Goal: Information Seeking & Learning: Learn about a topic

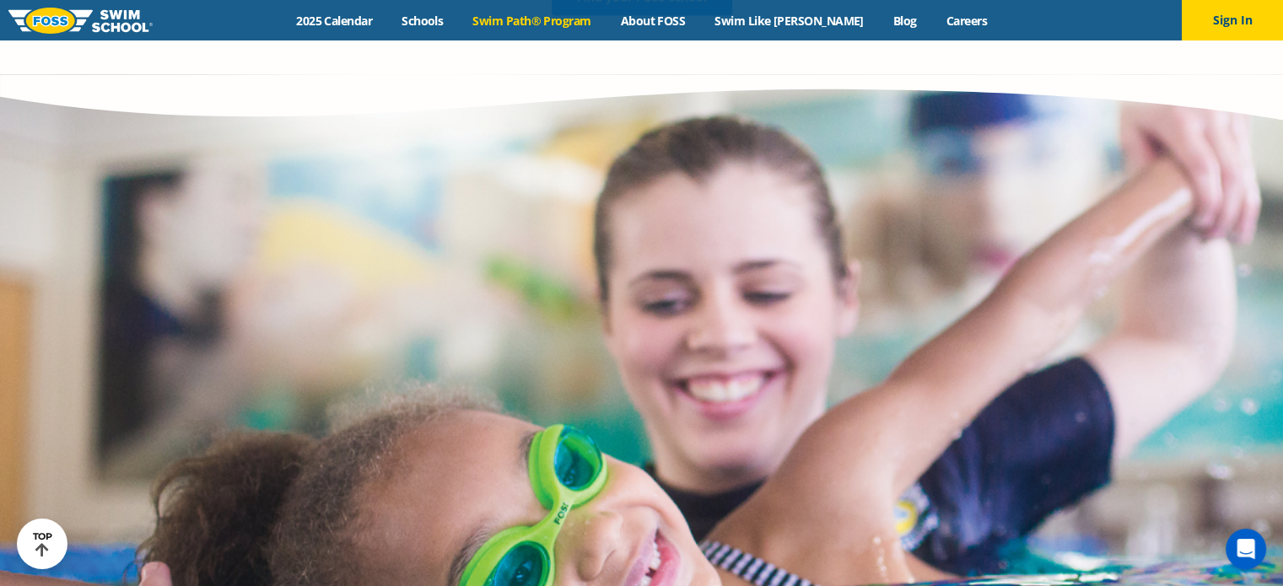
scroll to position [3543, 0]
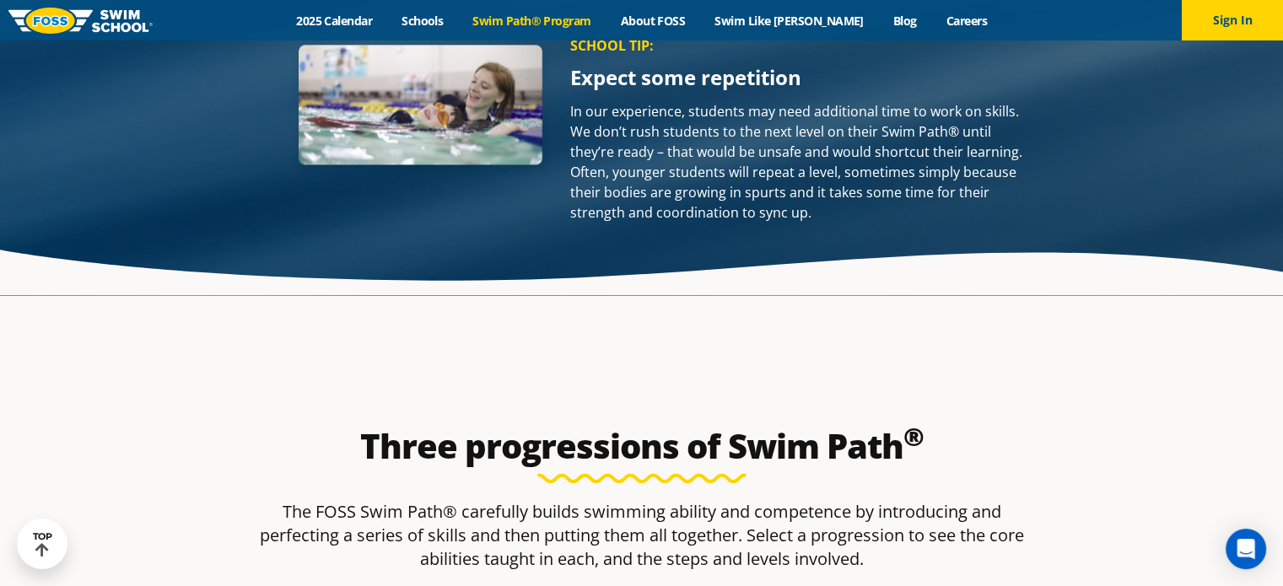
scroll to position [2388, 0]
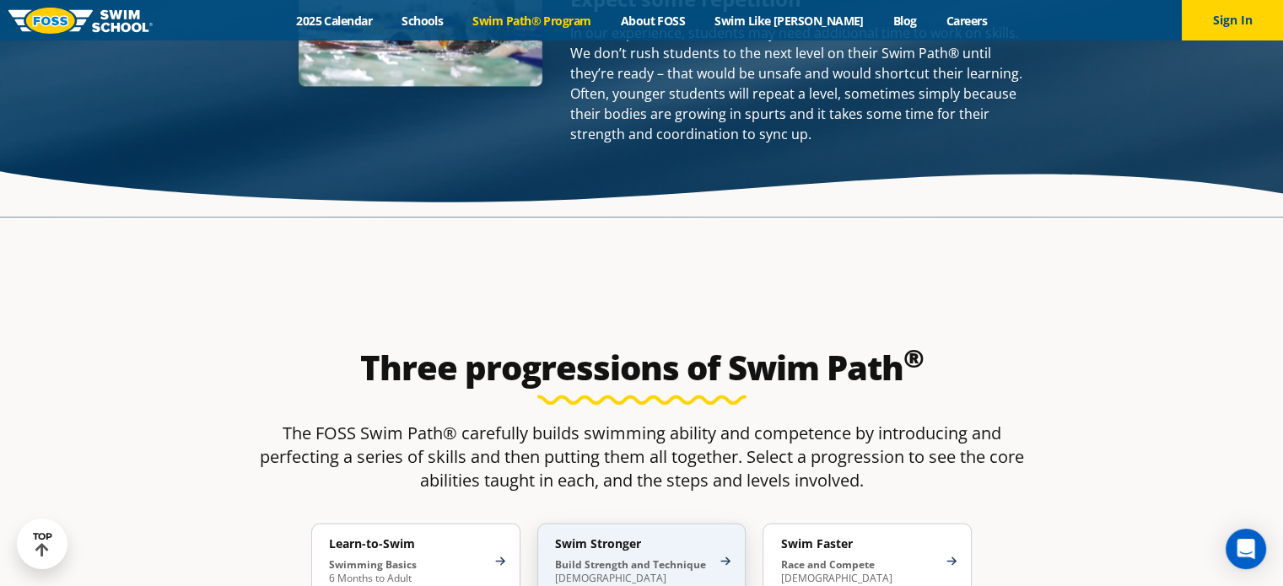
click at [618, 537] on h4 "Swim Stronger" at bounding box center [633, 544] width 157 height 15
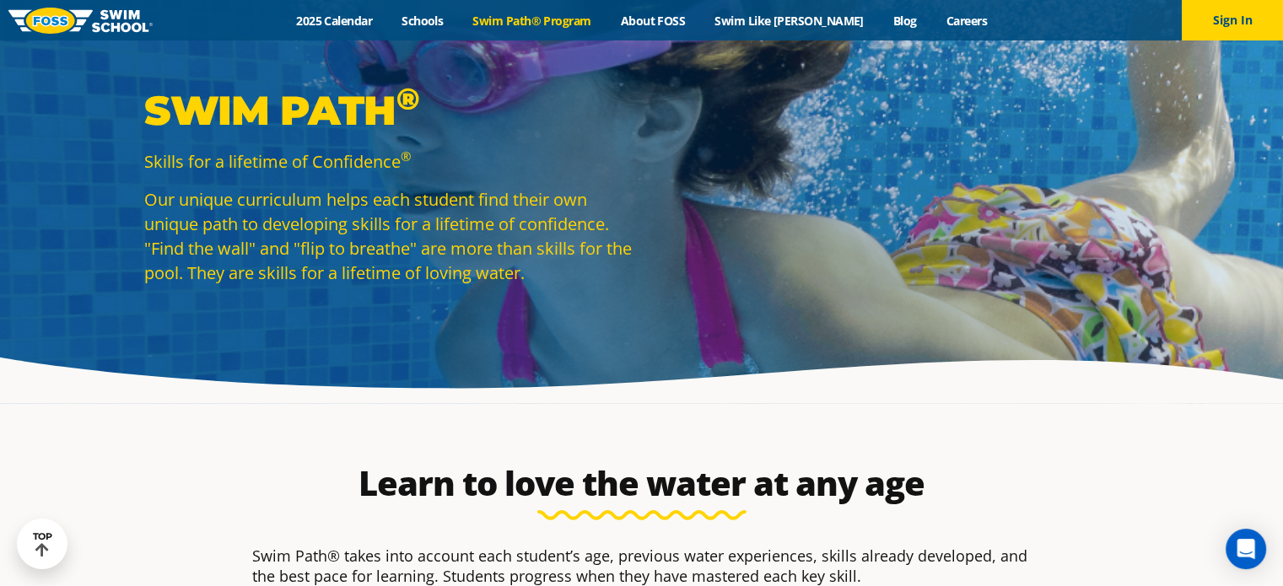
scroll to position [0, 0]
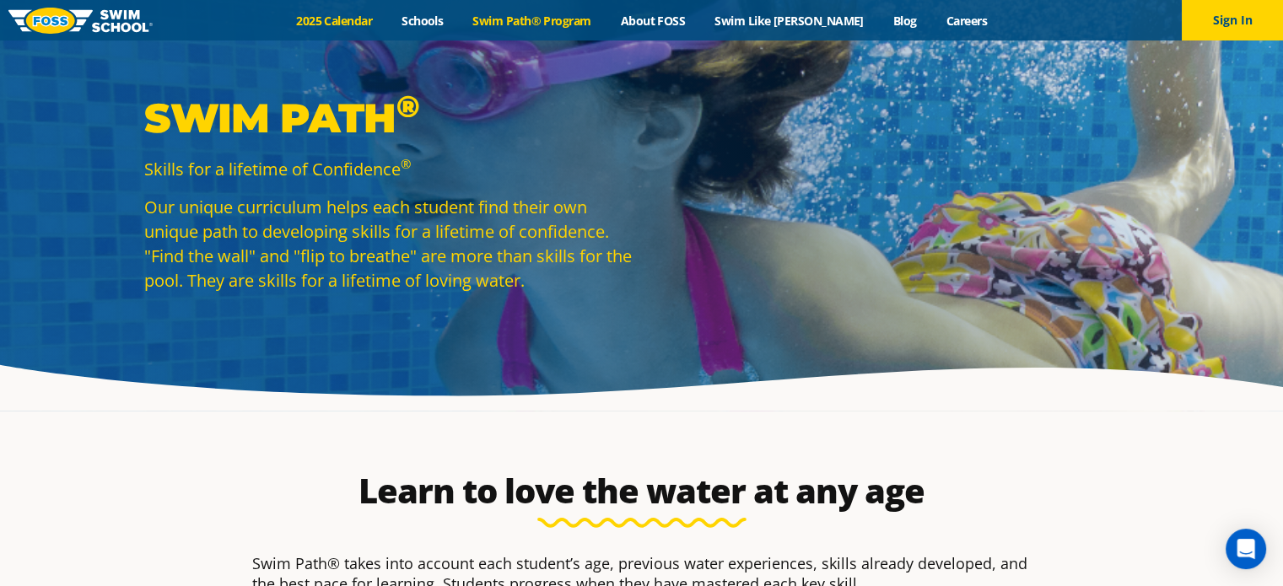
click at [387, 16] on link "2025 Calendar" at bounding box center [334, 21] width 105 height 16
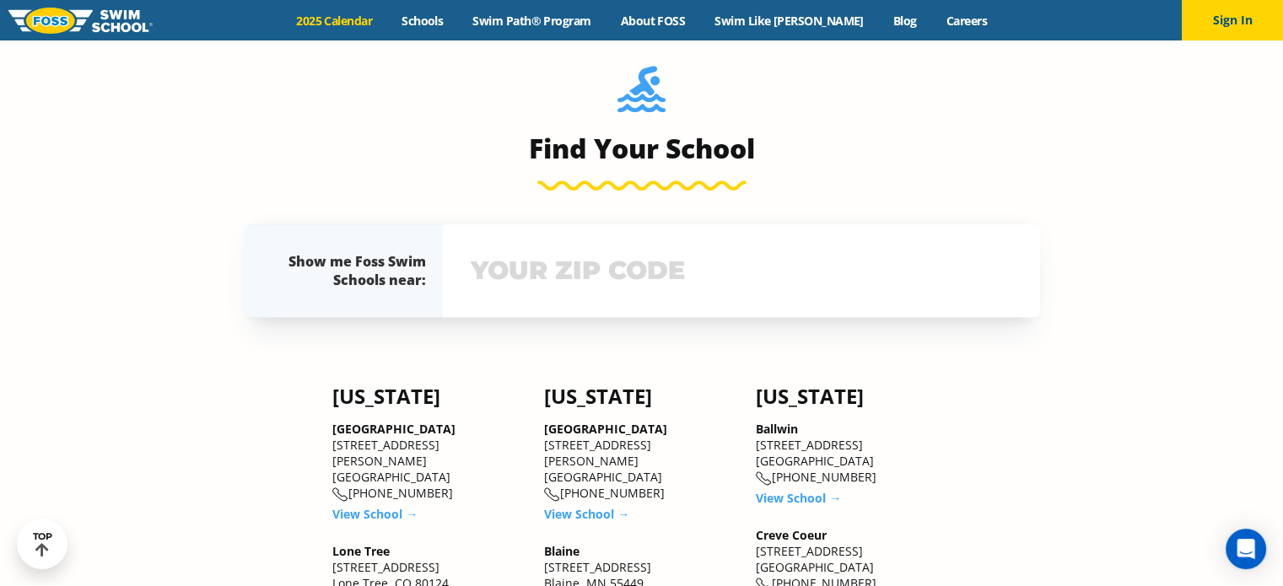
scroll to position [1181, 0]
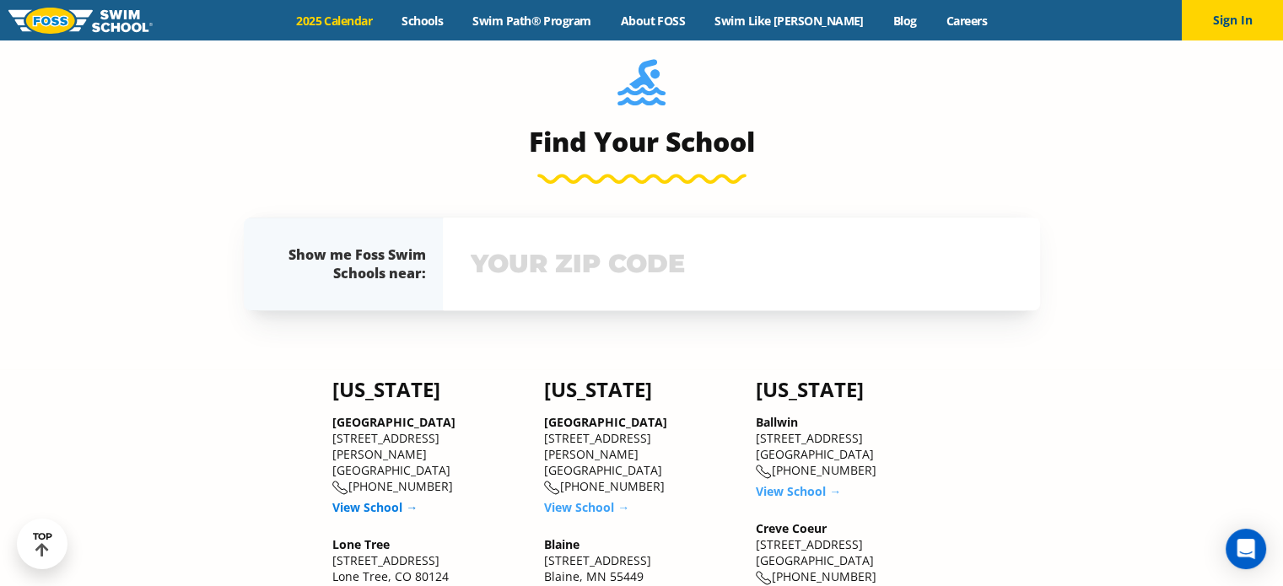
click at [391, 499] on link "View School →" at bounding box center [374, 507] width 85 height 16
